Goal: Use online tool/utility: Utilize a website feature to perform a specific function

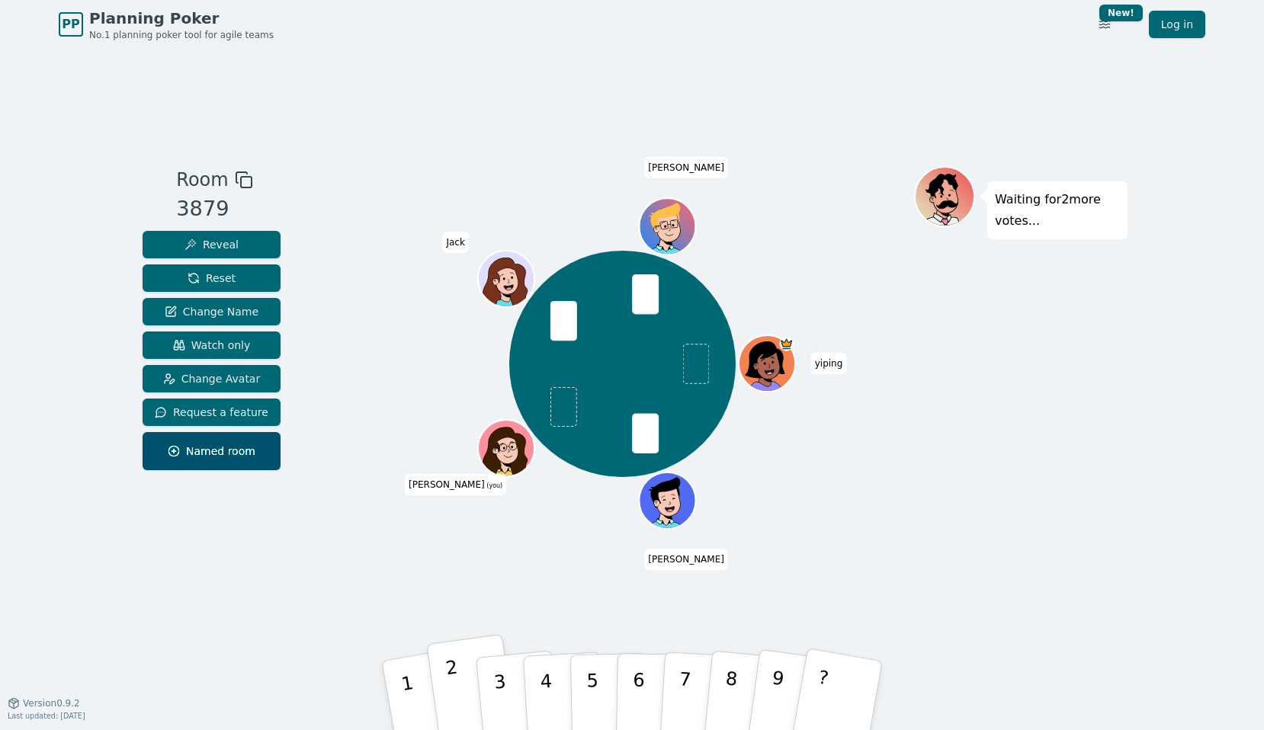
click at [466, 684] on button "2" at bounding box center [471, 695] width 91 height 123
click at [541, 697] on p "4" at bounding box center [547, 696] width 17 height 83
click at [585, 707] on button "5" at bounding box center [609, 696] width 78 height 116
click at [537, 676] on button "4" at bounding box center [563, 695] width 83 height 119
click at [501, 698] on p "3" at bounding box center [502, 697] width 20 height 83
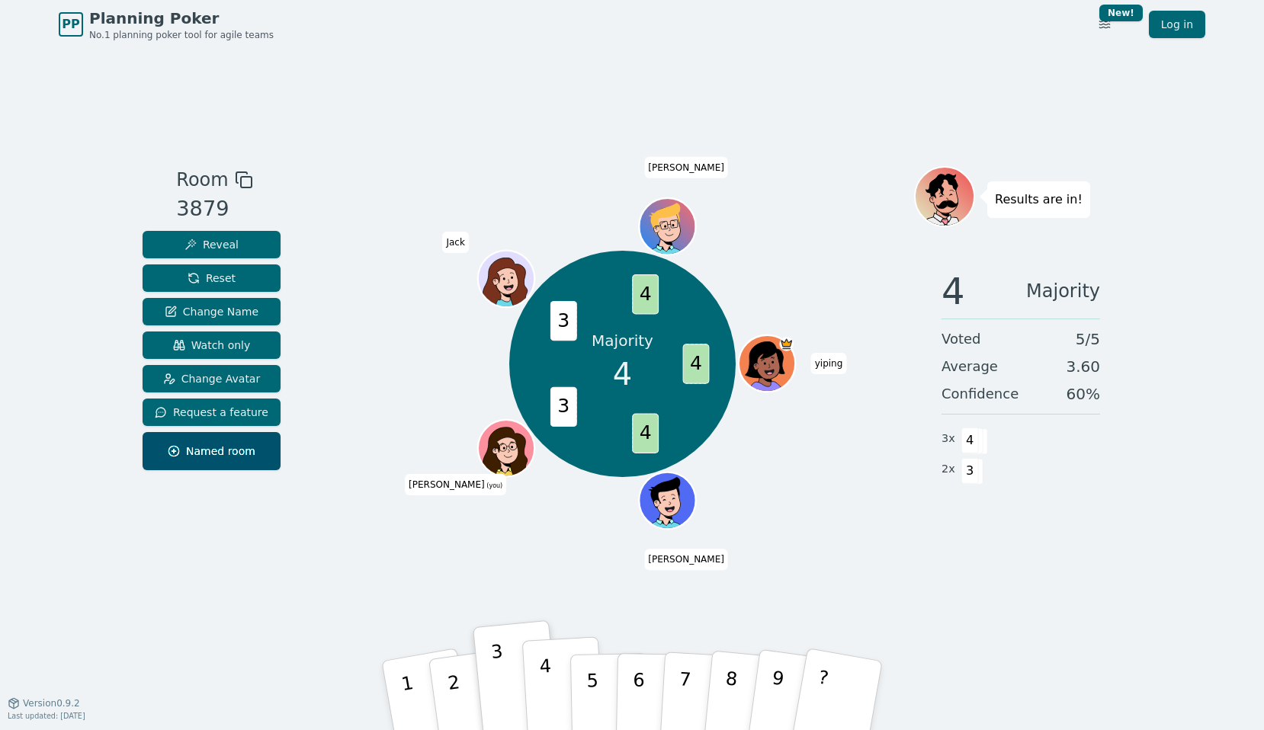
click at [550, 696] on p "4" at bounding box center [547, 696] width 17 height 83
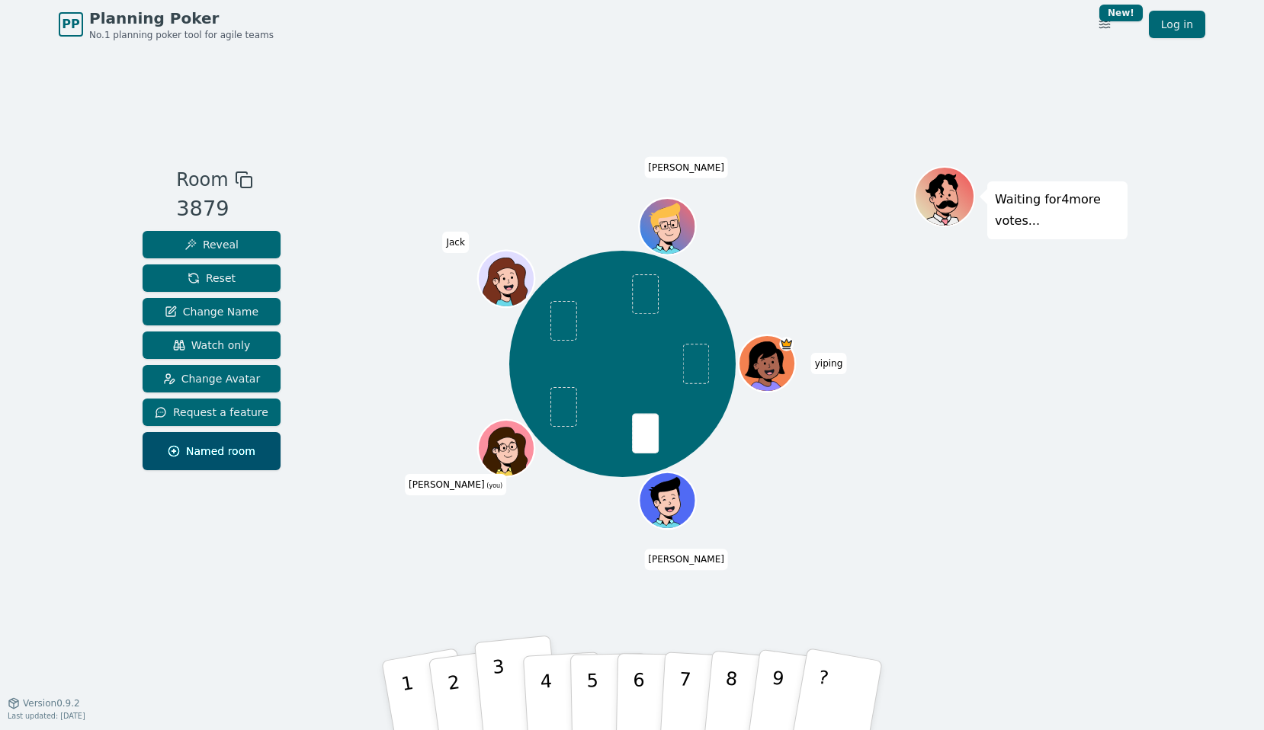
click at [512, 709] on button "3" at bounding box center [517, 696] width 87 height 121
click at [595, 686] on p "5" at bounding box center [592, 696] width 13 height 82
click at [553, 691] on button "4" at bounding box center [563, 695] width 83 height 119
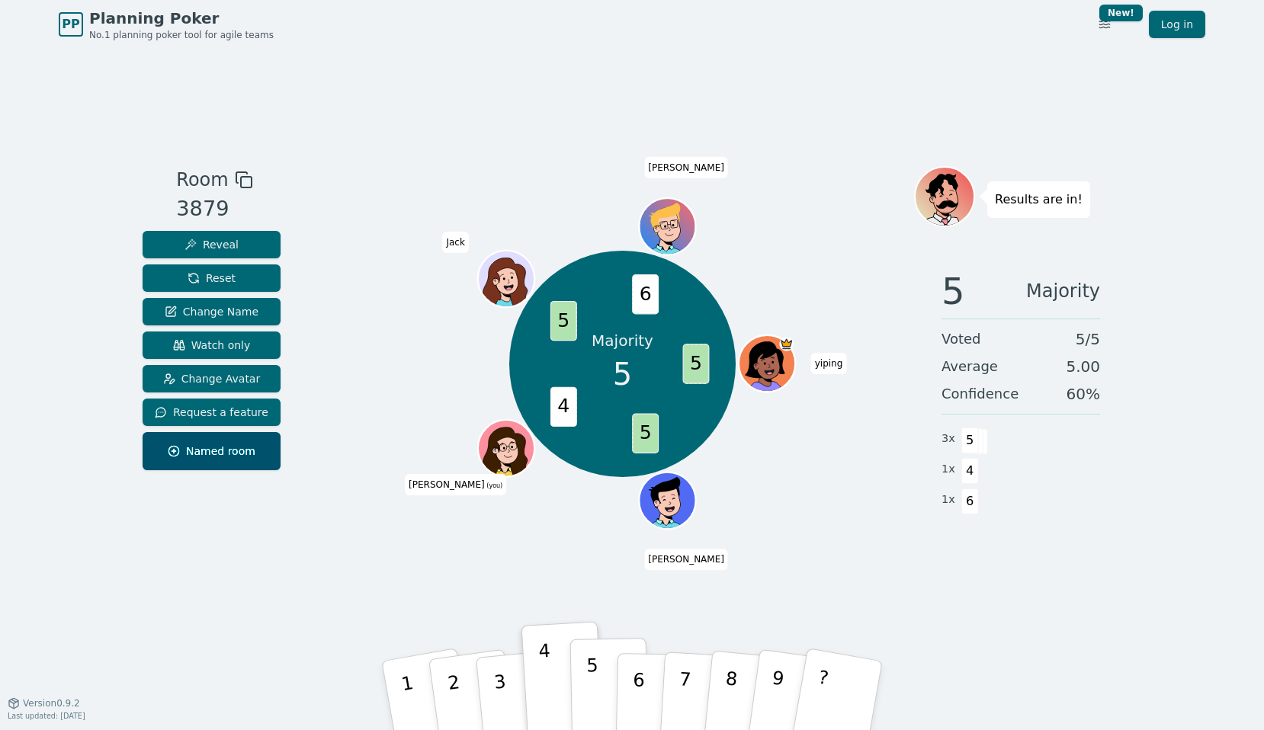
click at [598, 688] on button "5" at bounding box center [609, 696] width 78 height 116
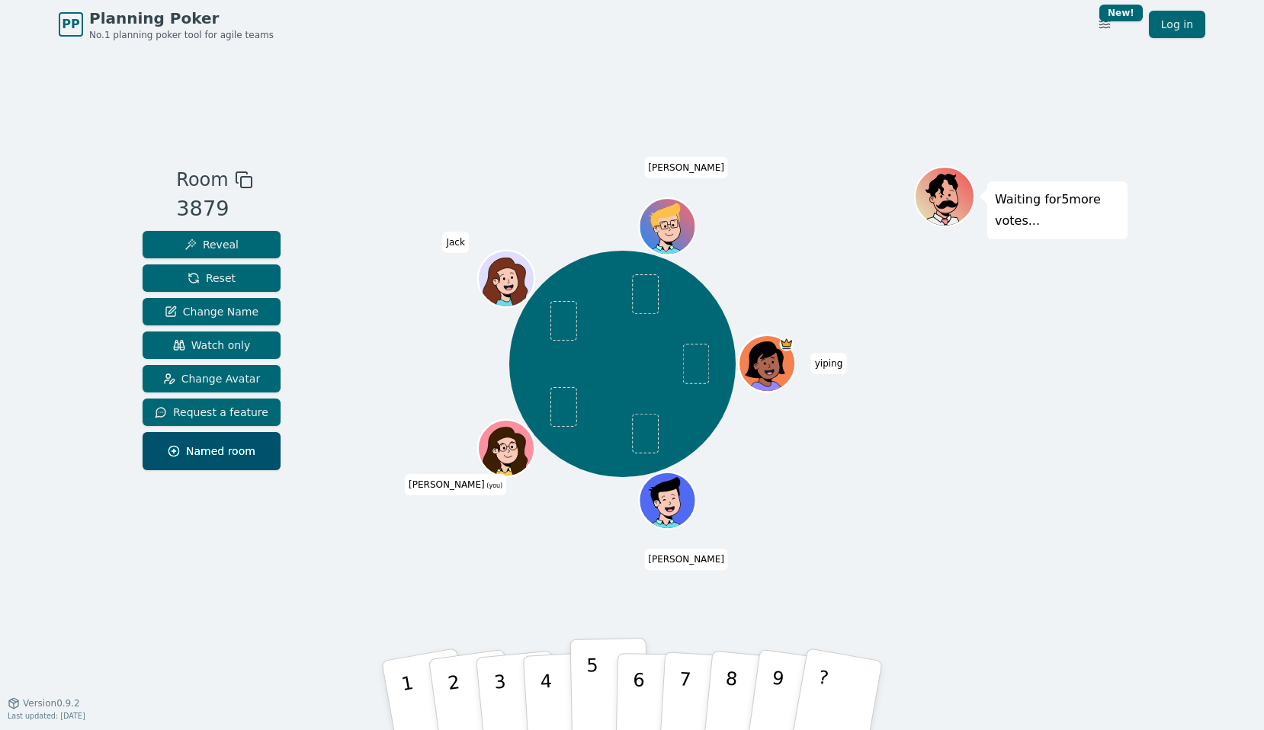
click at [574, 674] on button "5" at bounding box center [609, 696] width 78 height 116
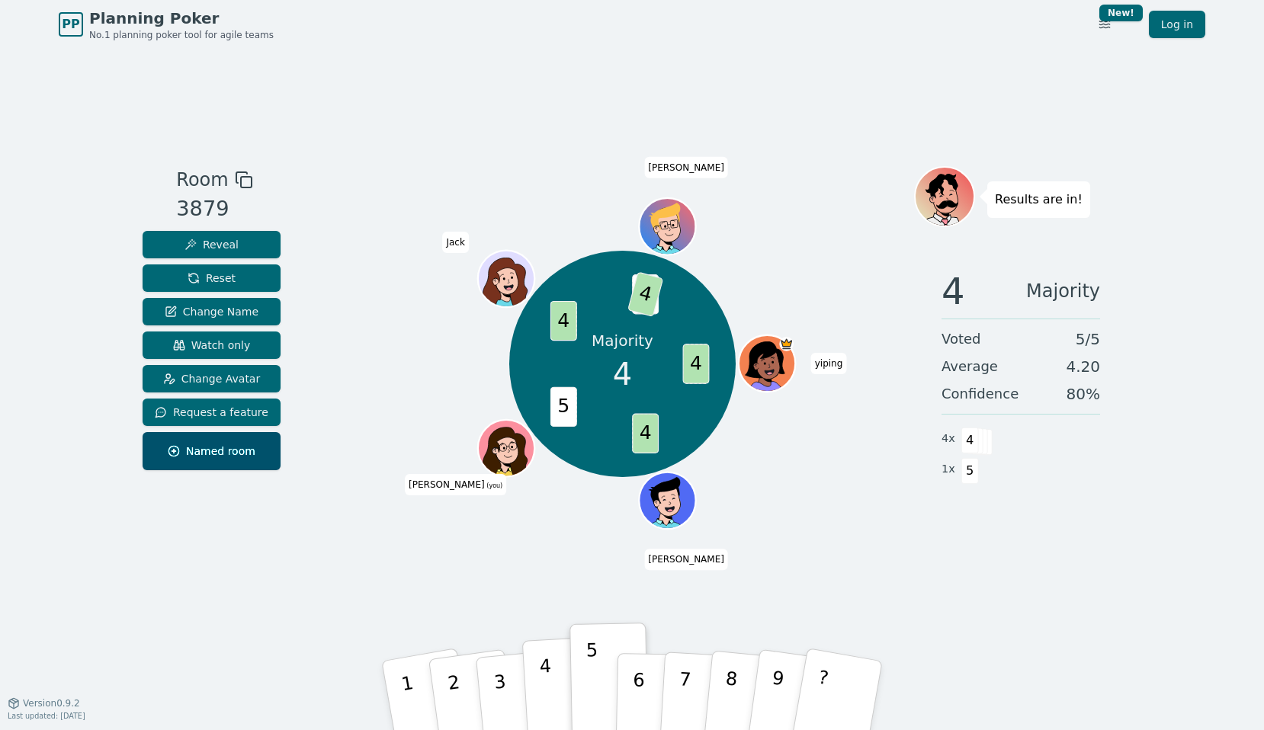
click at [533, 675] on button "4" at bounding box center [563, 695] width 83 height 119
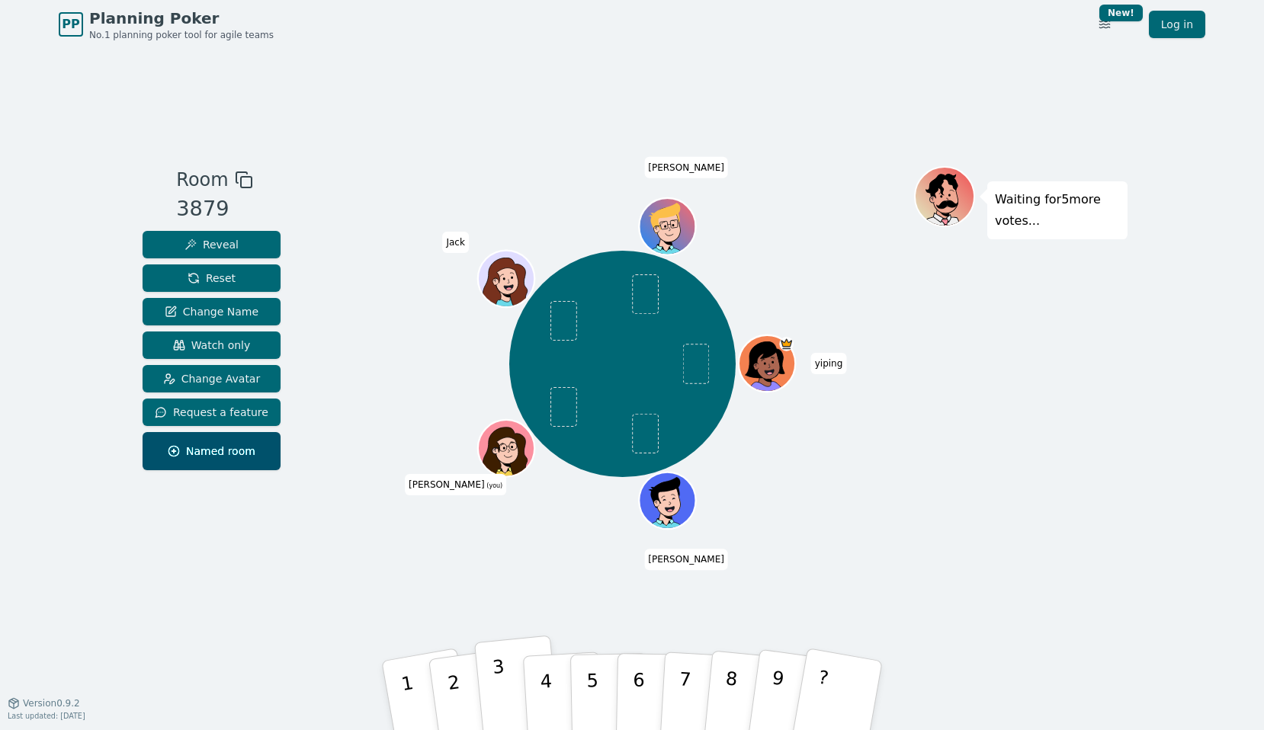
click at [511, 678] on button "3" at bounding box center [517, 696] width 87 height 121
click at [553, 690] on button "4" at bounding box center [563, 695] width 83 height 119
click at [460, 690] on button "2" at bounding box center [471, 695] width 91 height 123
click at [508, 709] on button "3" at bounding box center [517, 696] width 87 height 121
